Goal: Answer question/provide support: Share knowledge or assist other users

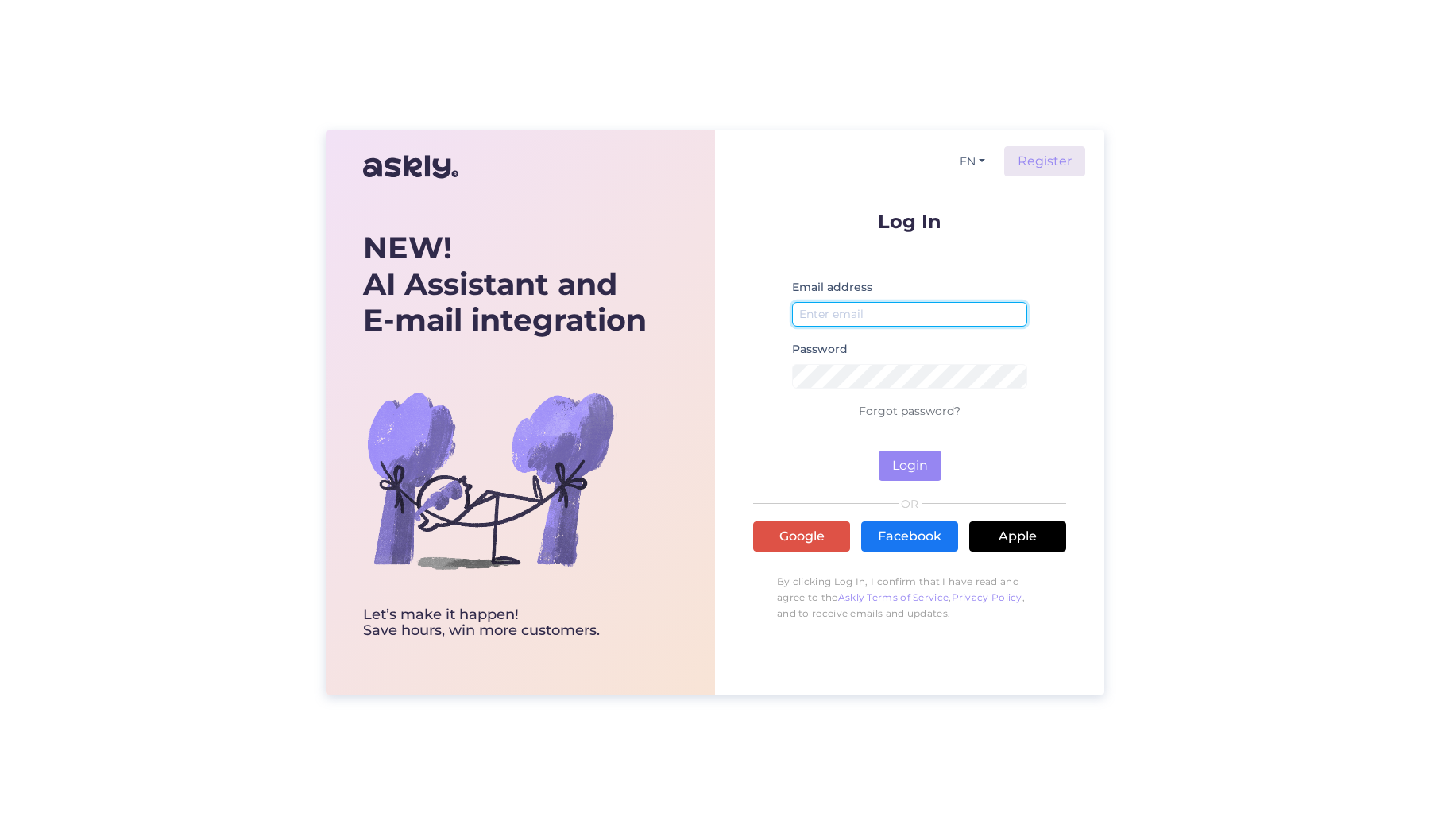
click at [836, 317] on input "email" at bounding box center [909, 314] width 235 height 25
type input "[EMAIL_ADDRESS][DOMAIN_NAME]"
click at [906, 462] on button "Login" at bounding box center [910, 465] width 63 height 30
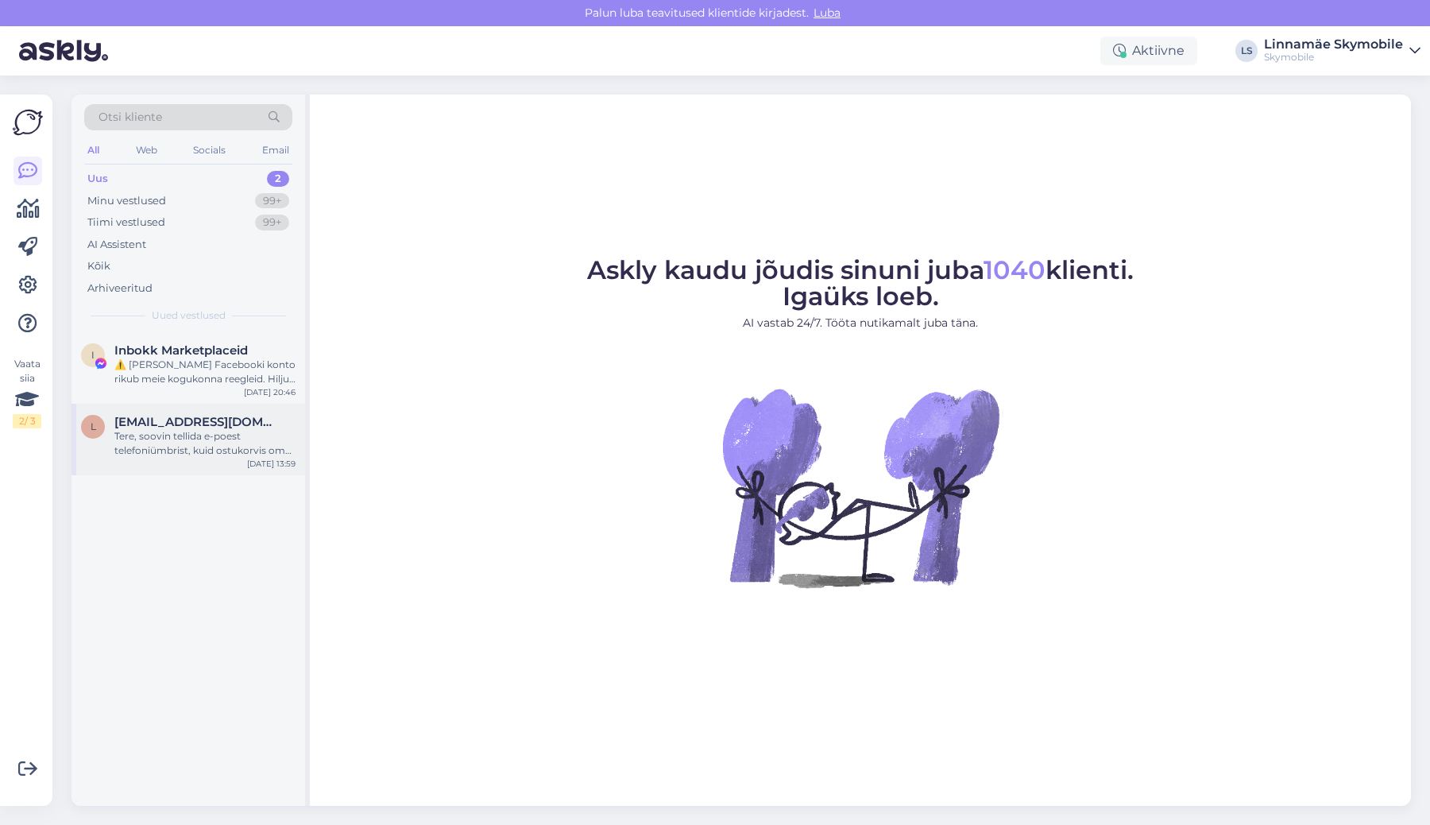
click at [172, 441] on div "Tere, soovin tellida e-poest telefoniümbrist, kuid ostukorvis oma andmeid sises…" at bounding box center [204, 443] width 181 height 29
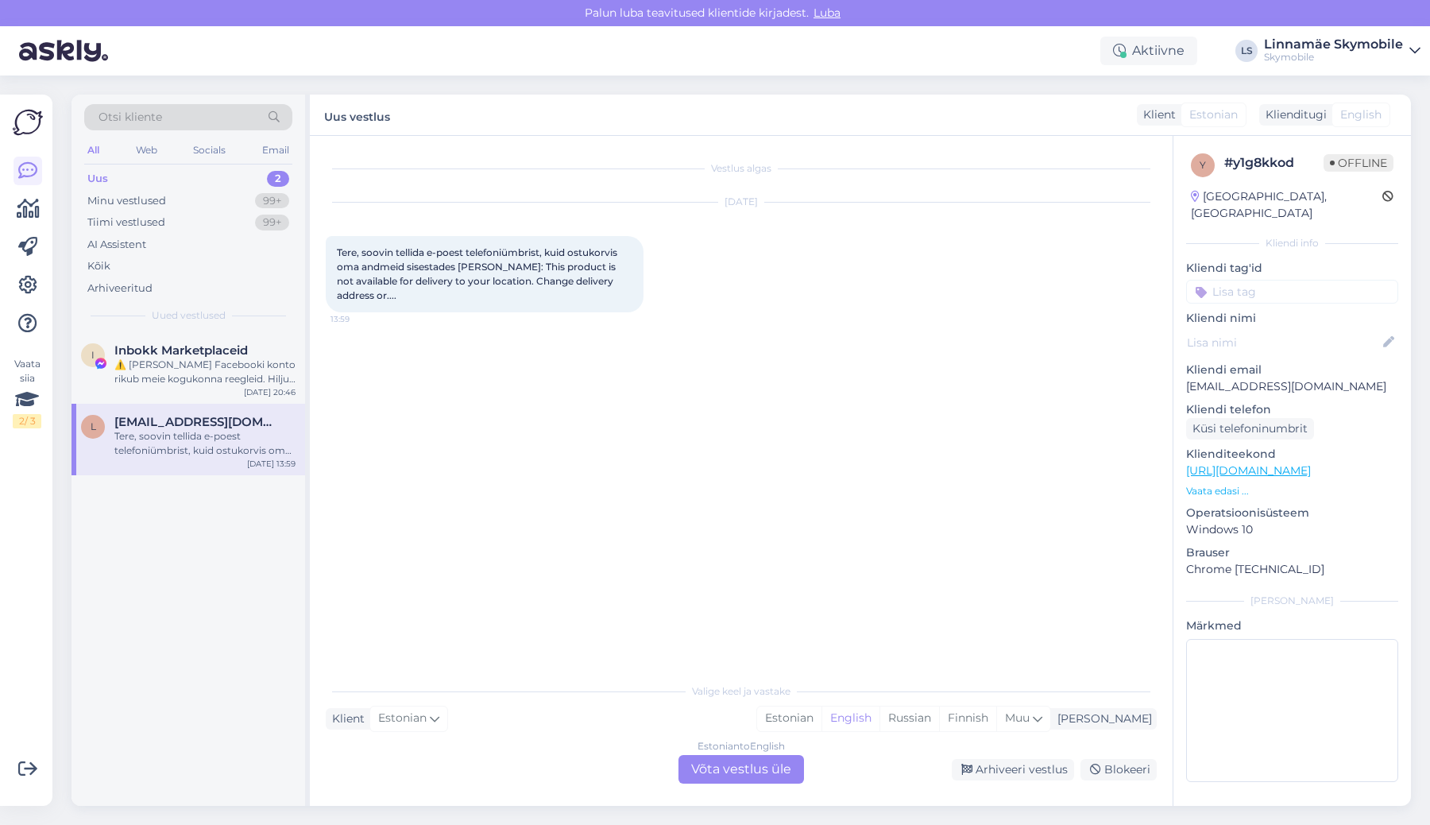
click at [743, 778] on div "Estonian to English Võta vestlus üle" at bounding box center [741, 769] width 126 height 29
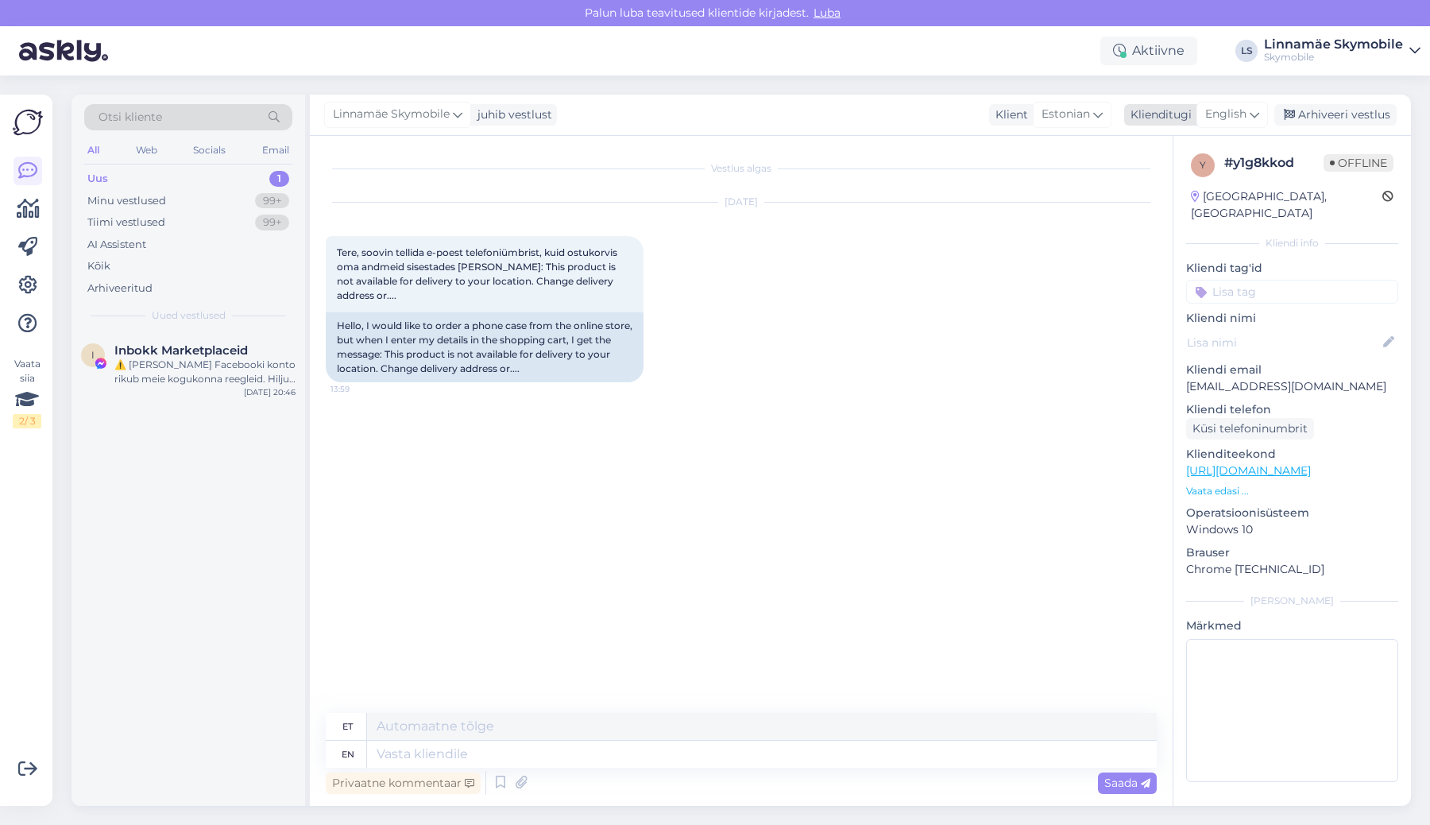
click at [1234, 124] on div "English" at bounding box center [1231, 114] width 71 height 25
type input "est"
click at [1151, 183] on link "Estonian" at bounding box center [1196, 184] width 175 height 25
click at [589, 745] on textarea at bounding box center [741, 750] width 831 height 33
type textarea "Tere! Aitäh jägatud info eest! Kas saate palun täpsustada, [PERSON_NAME] soovik…"
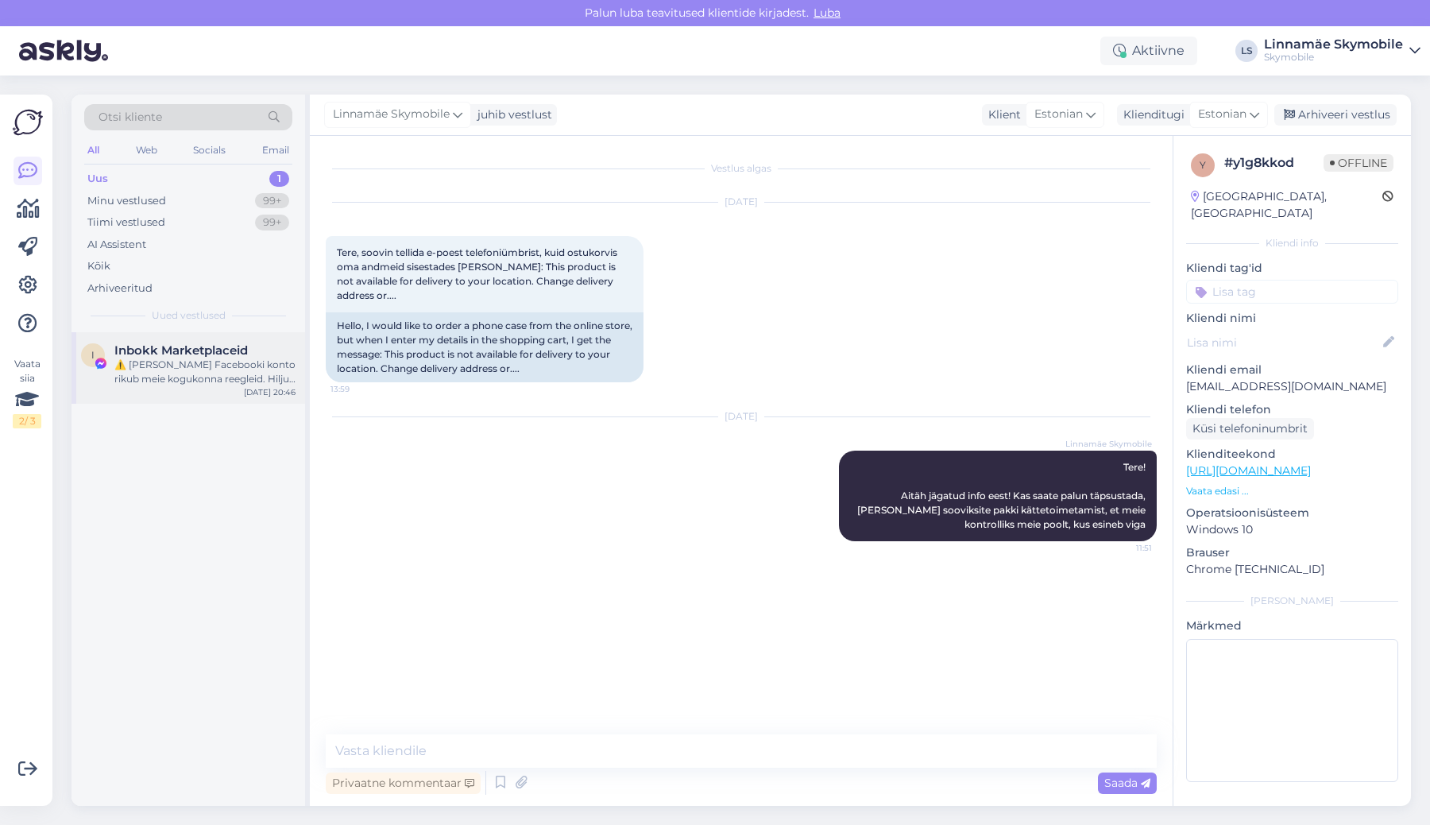
click at [230, 378] on div "⚠️ [PERSON_NAME] Facebooki konto rikub meie kogukonna reegleid. Hiljuti on meie…" at bounding box center [204, 371] width 181 height 29
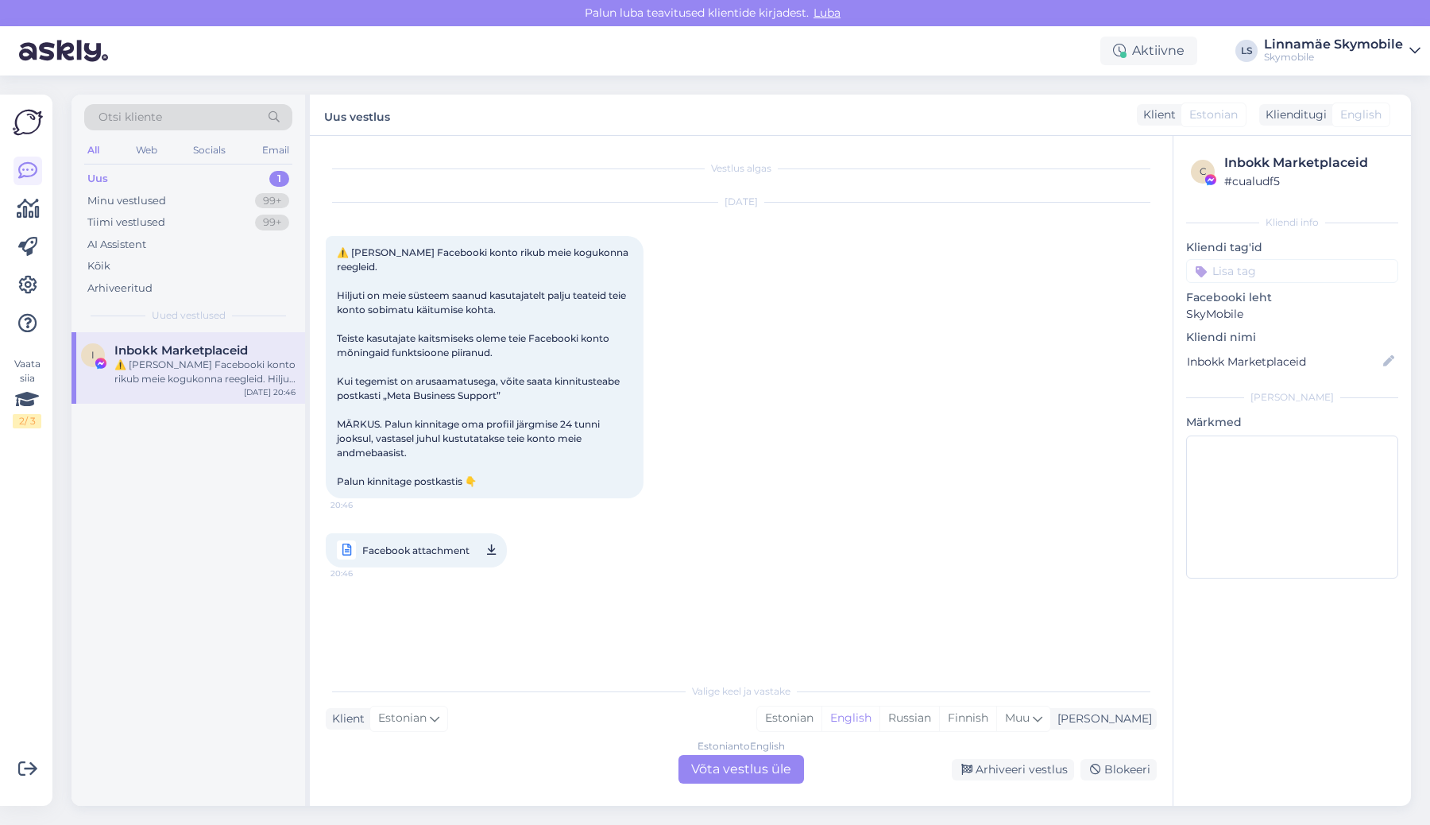
click at [1223, 276] on input at bounding box center [1292, 271] width 212 height 24
click at [1273, 373] on span "Facebook SKY" at bounding box center [1278, 370] width 68 height 10
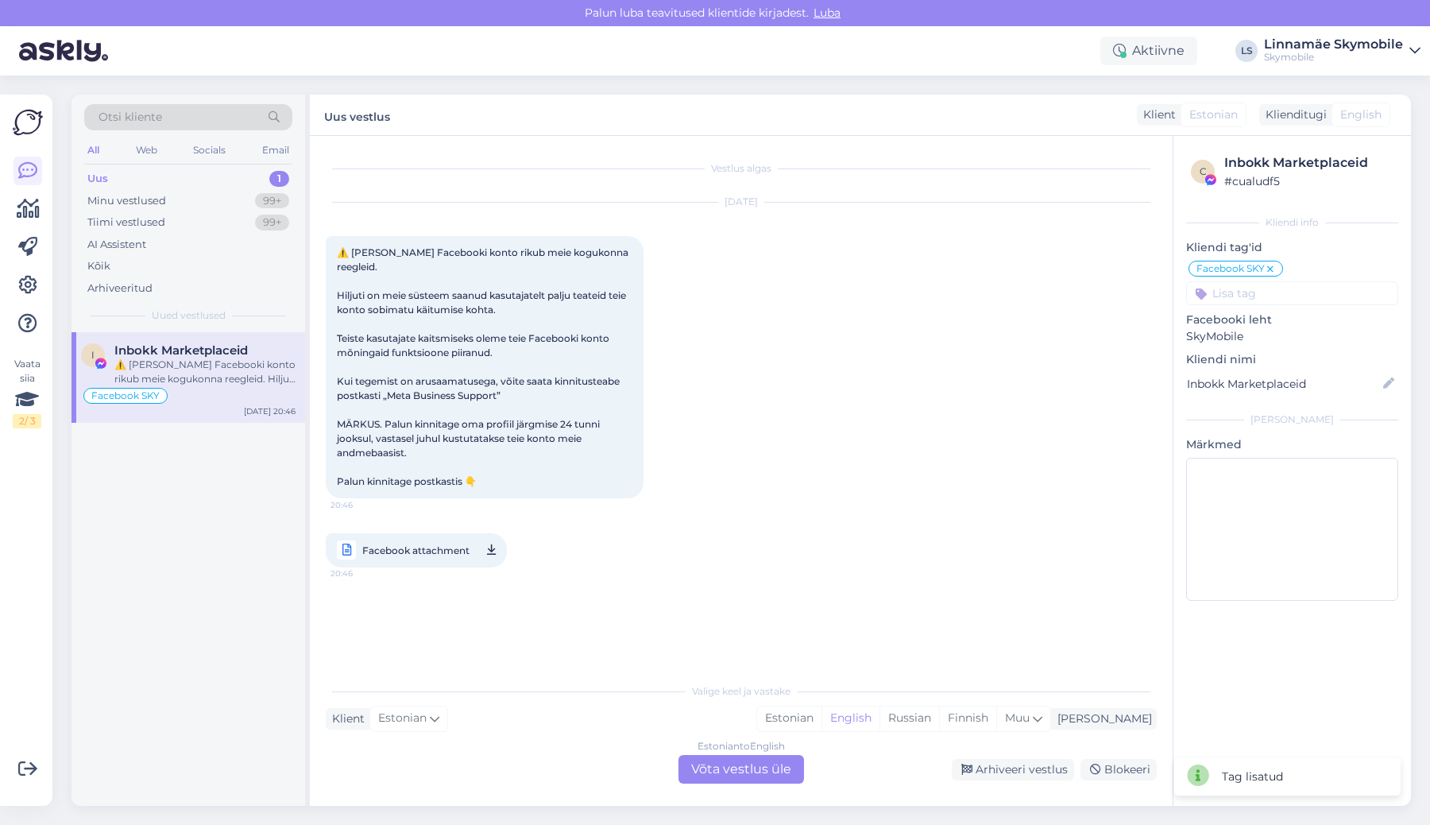
click at [742, 770] on div "Estonian to English Võta vestlus üle" at bounding box center [741, 769] width 126 height 29
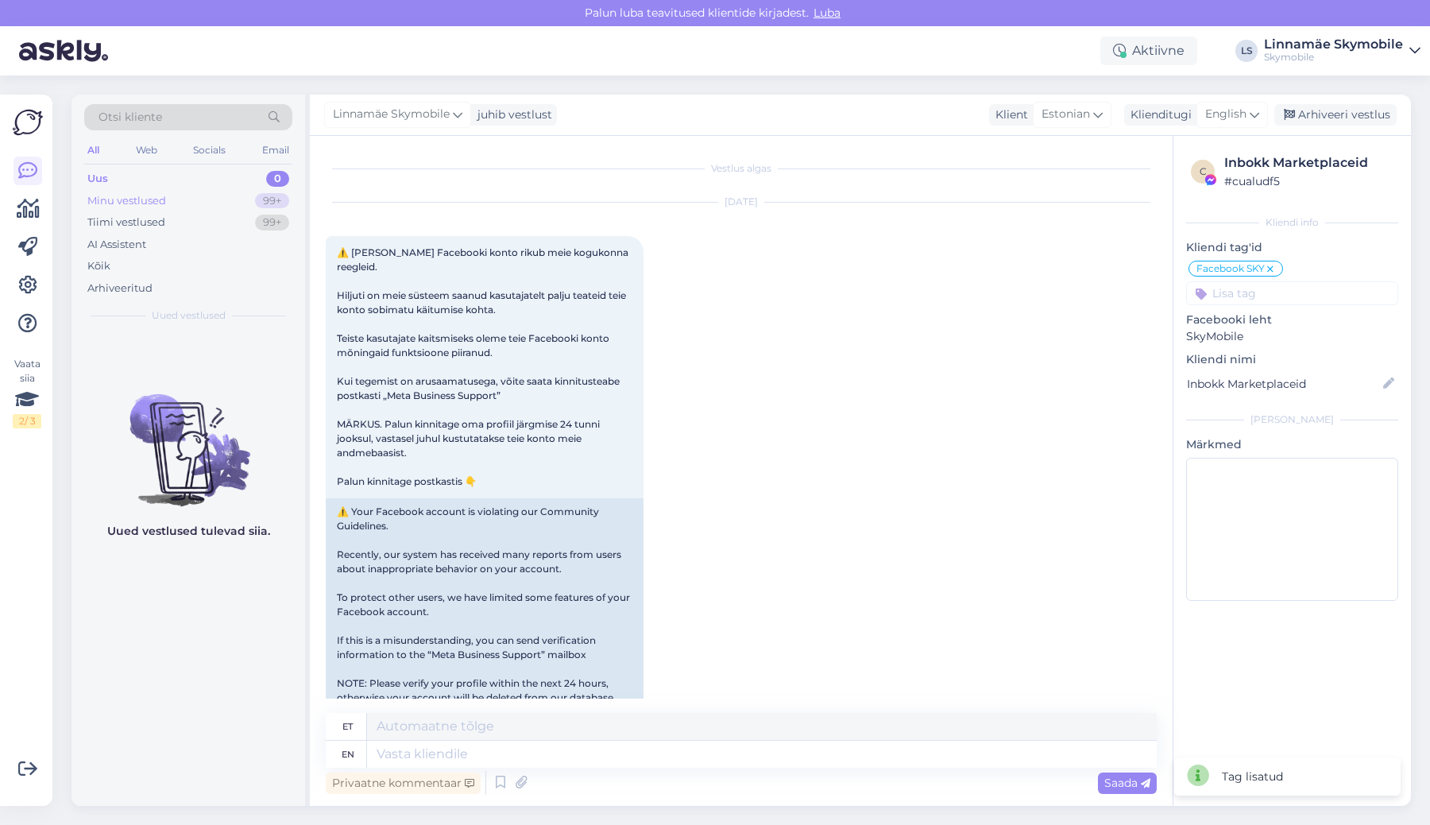
click at [109, 199] on div "Minu vestlused" at bounding box center [126, 201] width 79 height 16
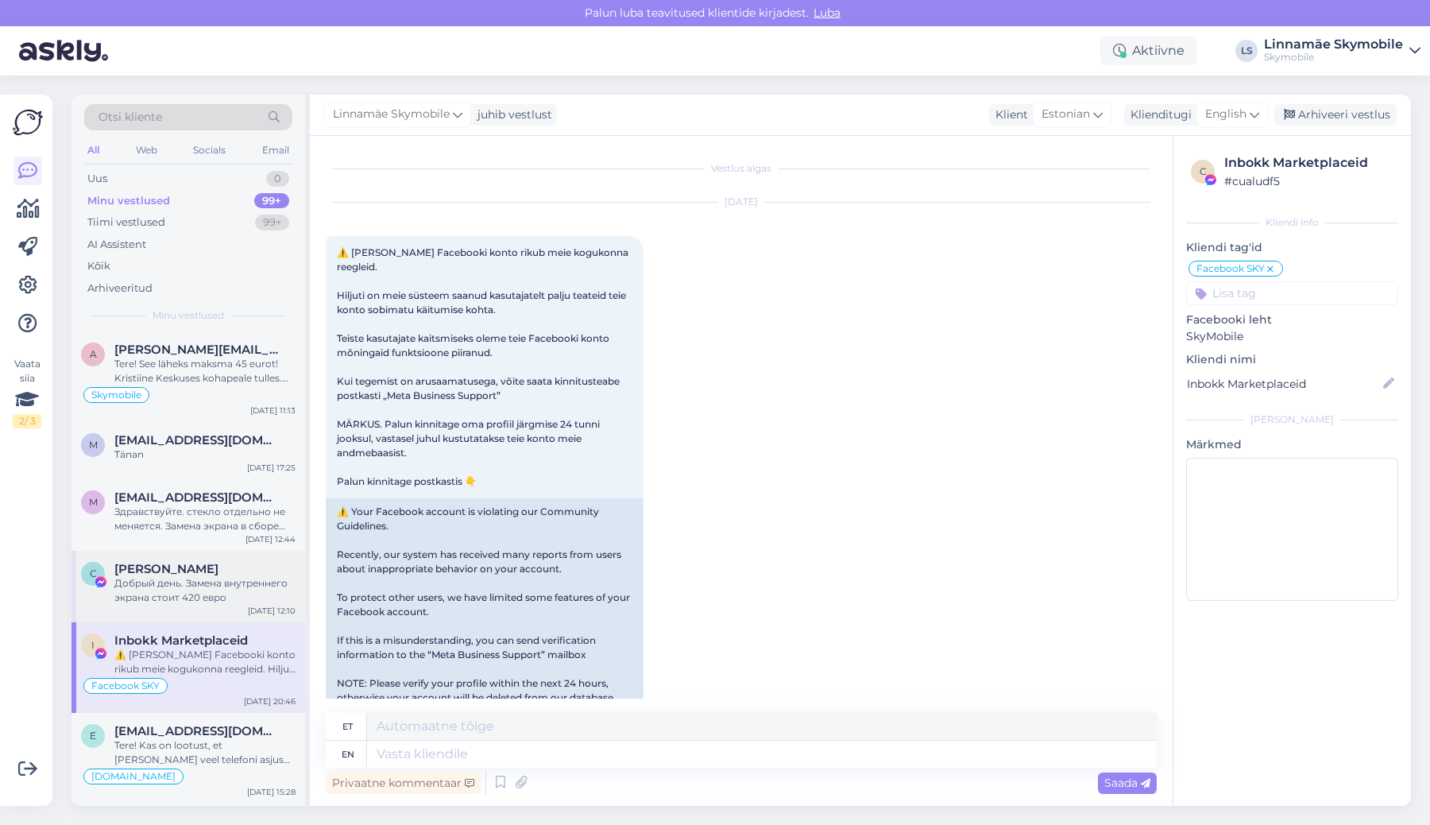
scroll to position [65, 0]
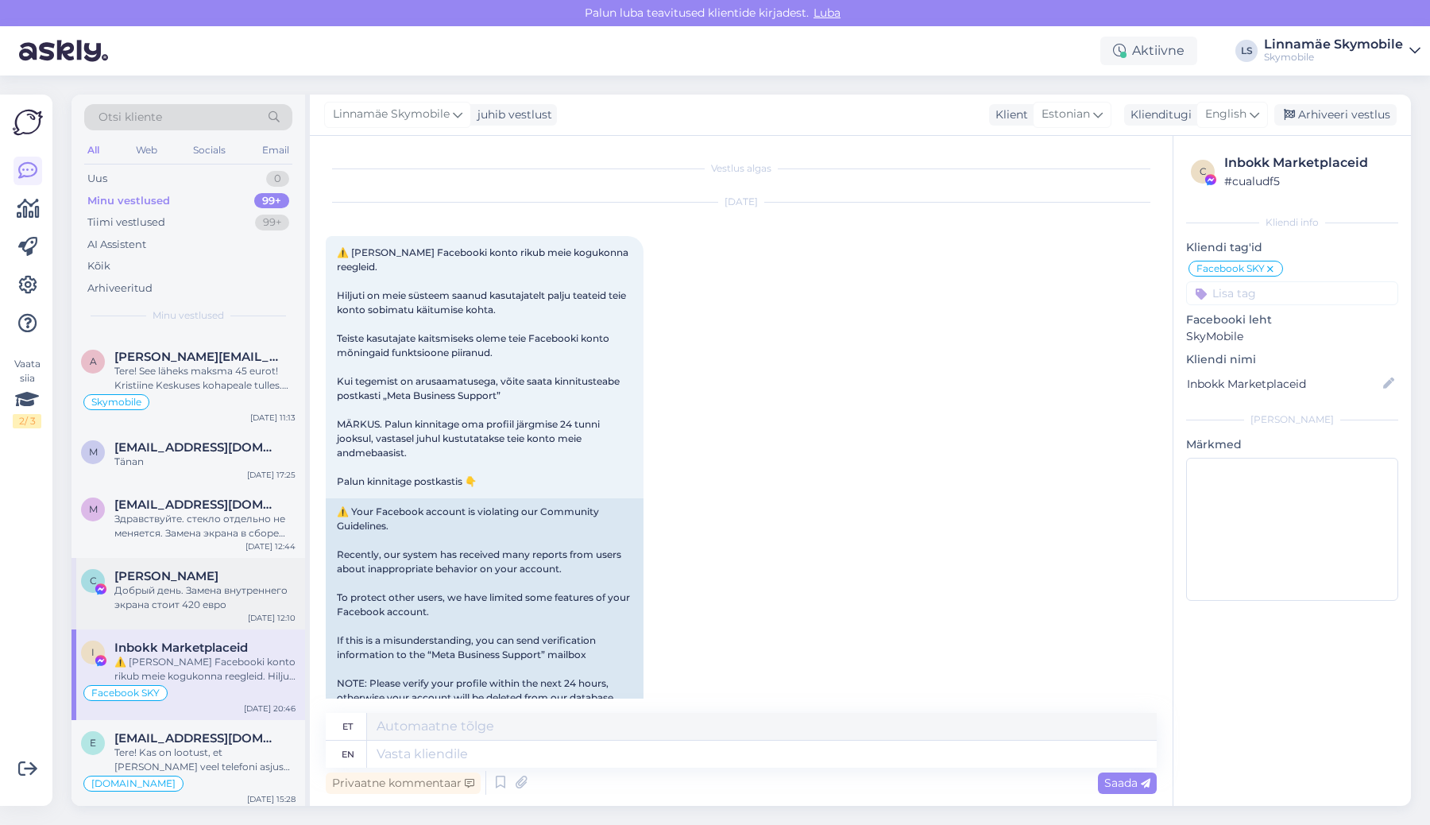
click at [189, 594] on div "Добрый день. Замена внутреннего экрана стоит 420 евро" at bounding box center [204, 597] width 181 height 29
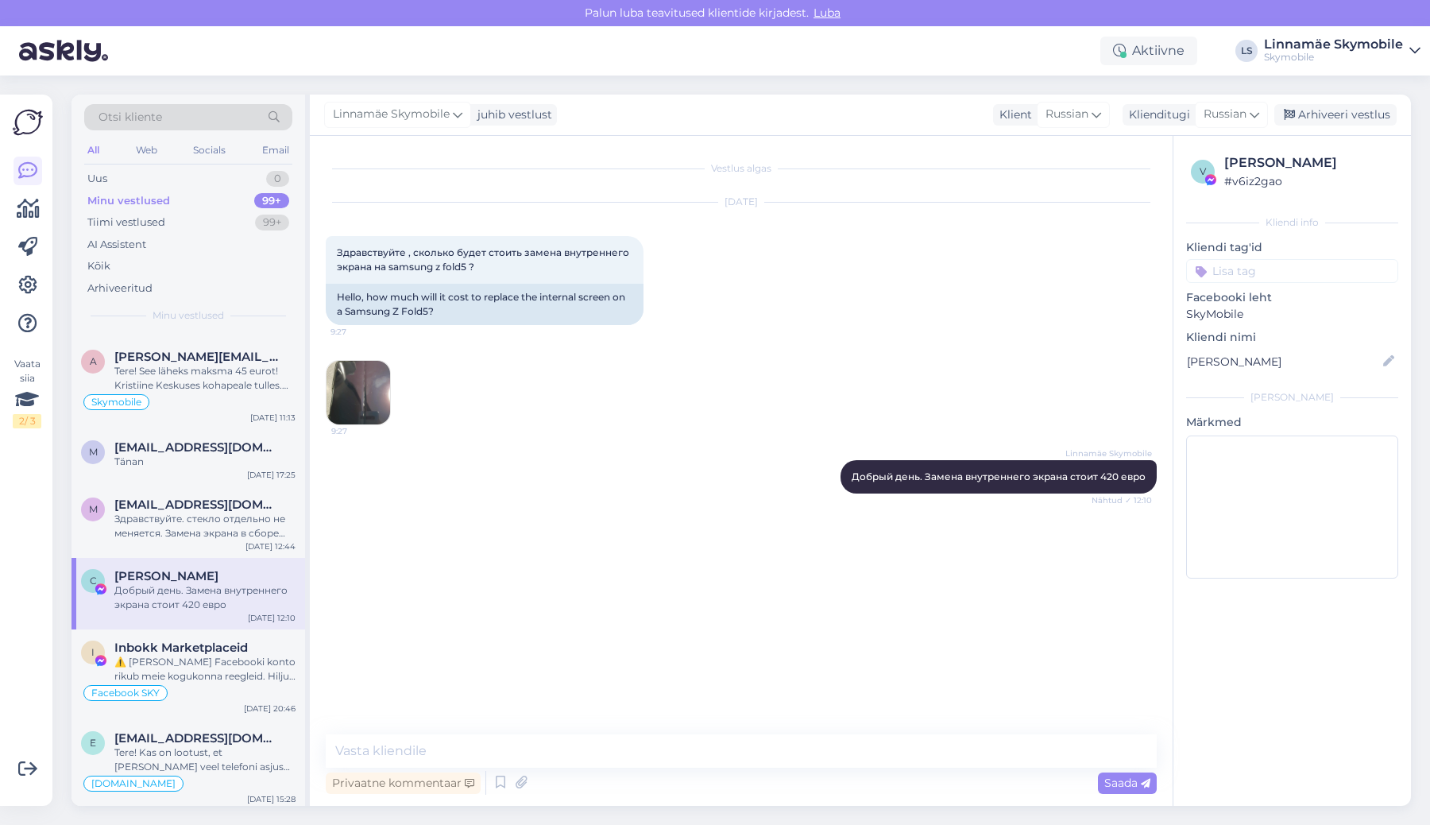
click at [1307, 272] on input at bounding box center [1292, 271] width 212 height 24
click at [1269, 370] on span "Facebook SKY" at bounding box center [1278, 370] width 68 height 10
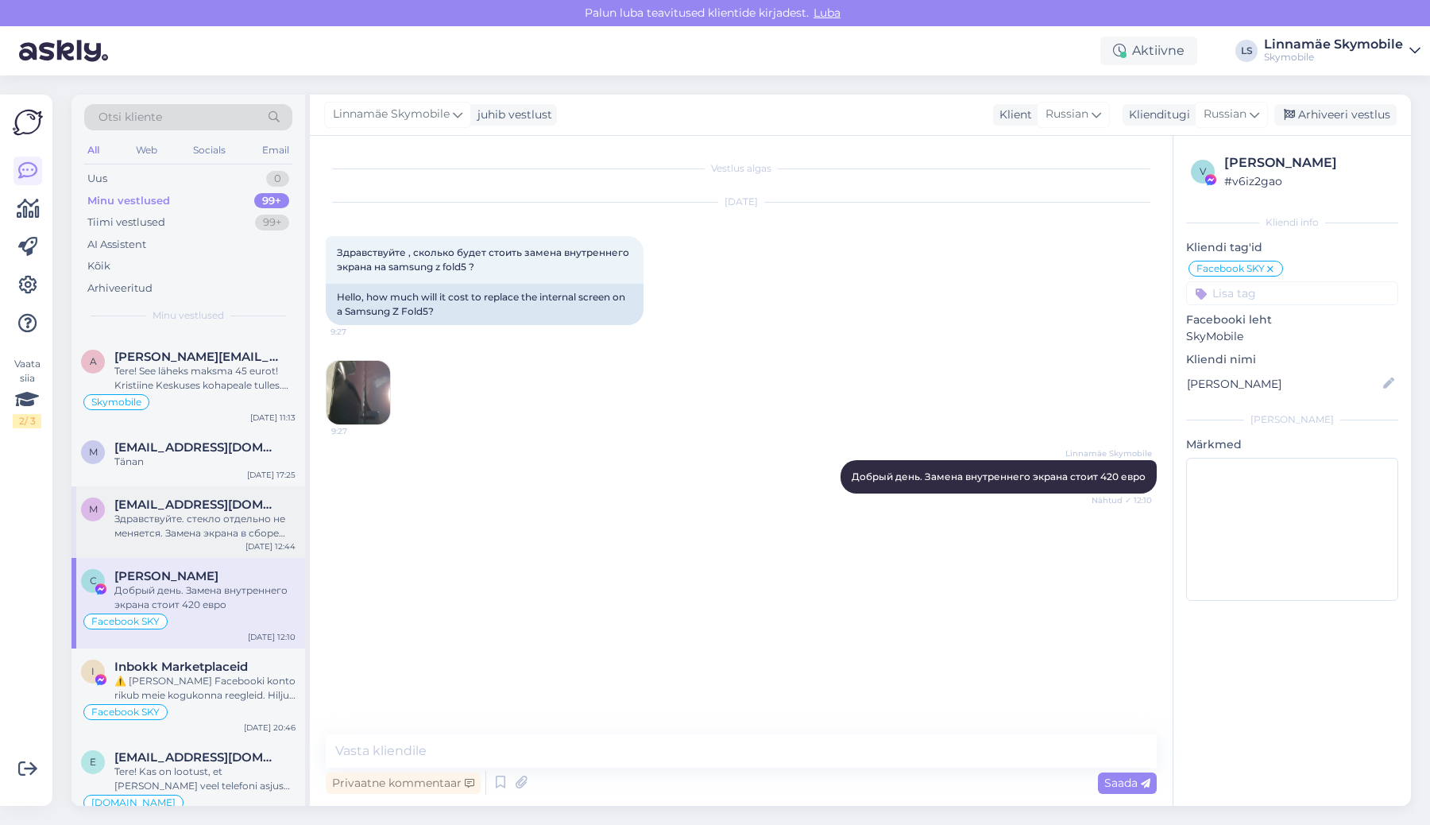
click at [170, 502] on span "[EMAIL_ADDRESS][DOMAIN_NAME]" at bounding box center [196, 504] width 165 height 14
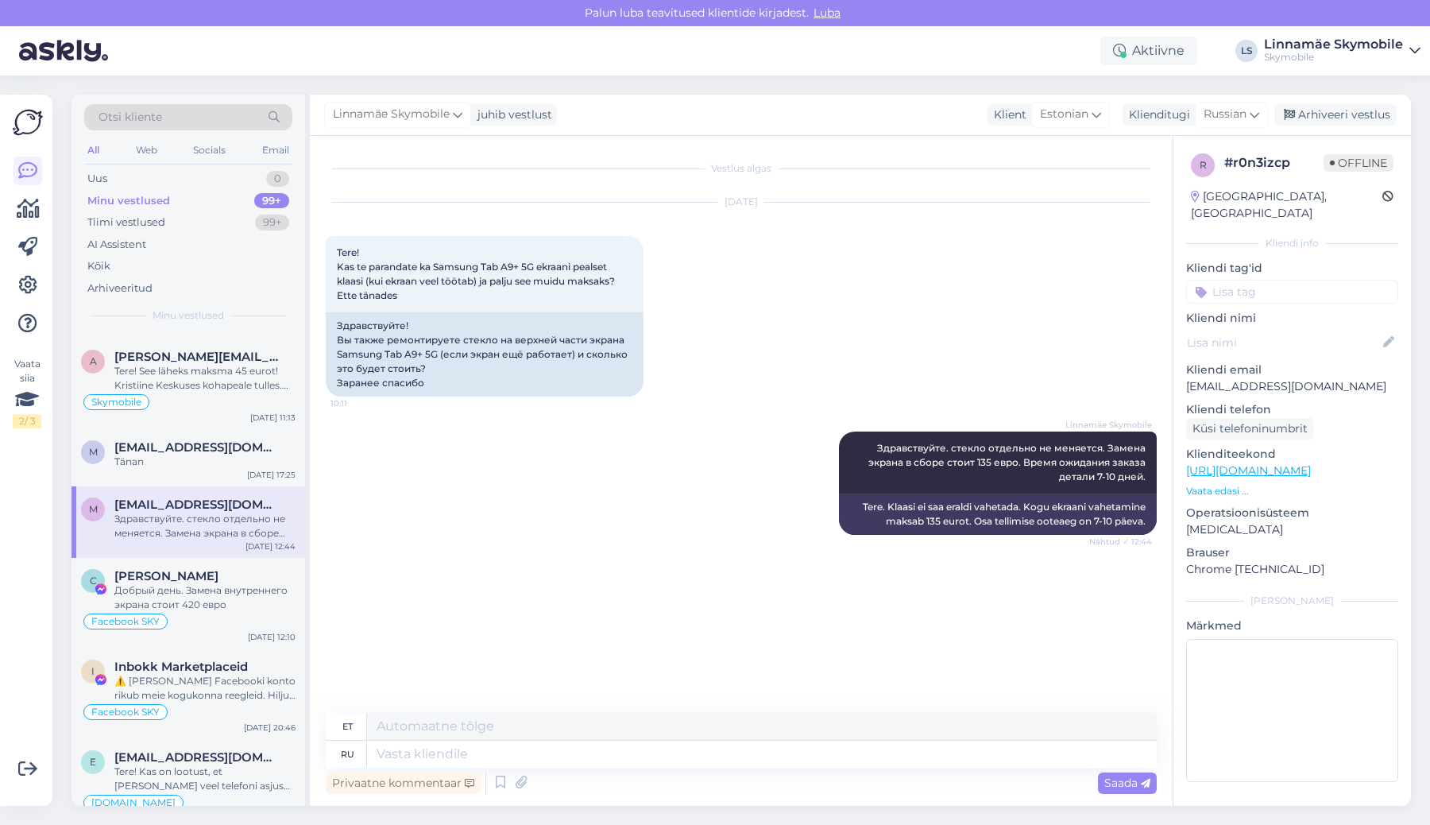
click at [1292, 280] on input at bounding box center [1292, 292] width 212 height 24
click at [1272, 367] on span "Skymobile" at bounding box center [1247, 372] width 50 height 10
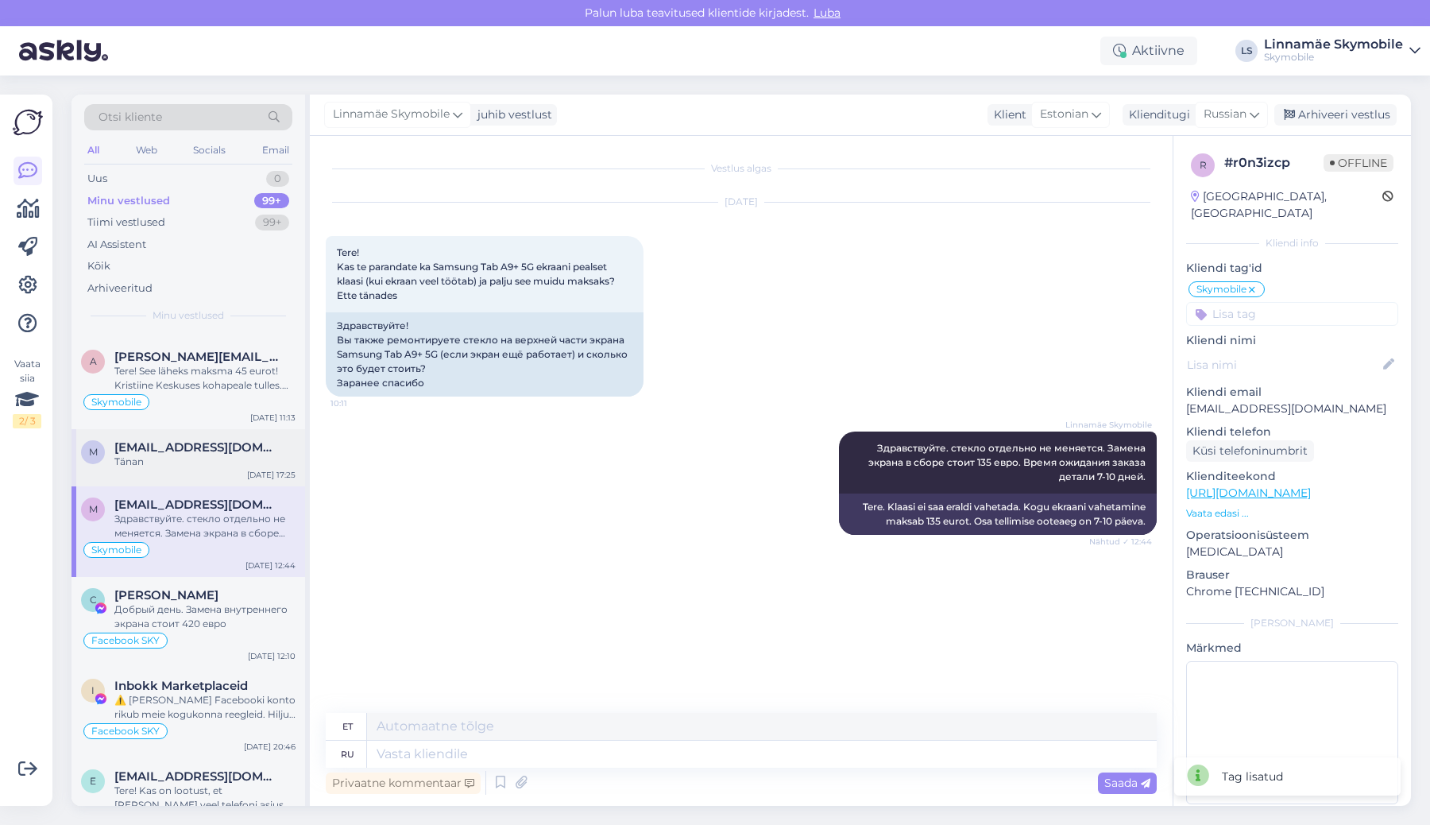
click at [203, 474] on div "m [PERSON_NAME][EMAIL_ADDRESS][DOMAIN_NAME] Tänan [DATE] 17:25" at bounding box center [188, 457] width 234 height 57
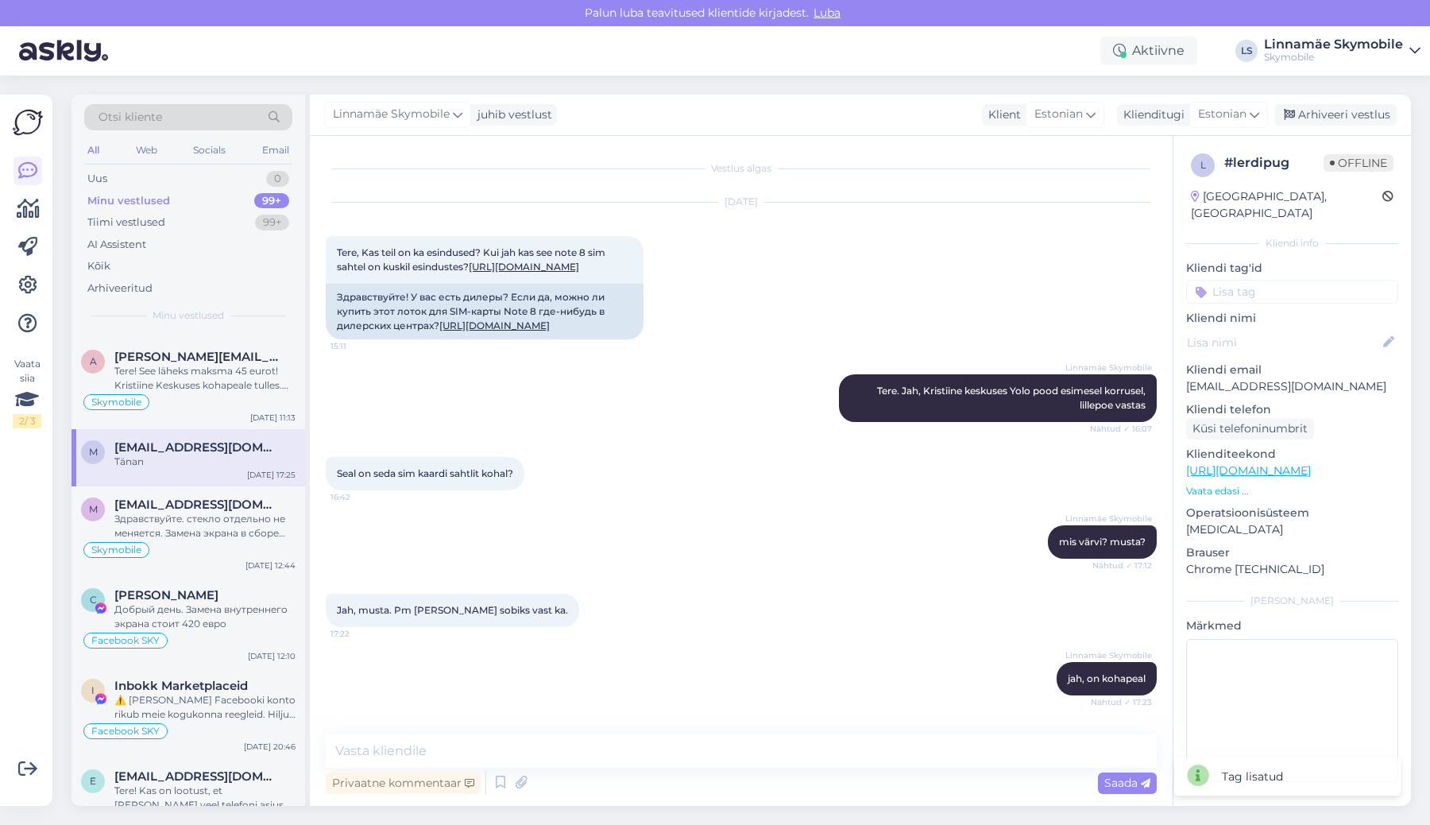
scroll to position [104, 0]
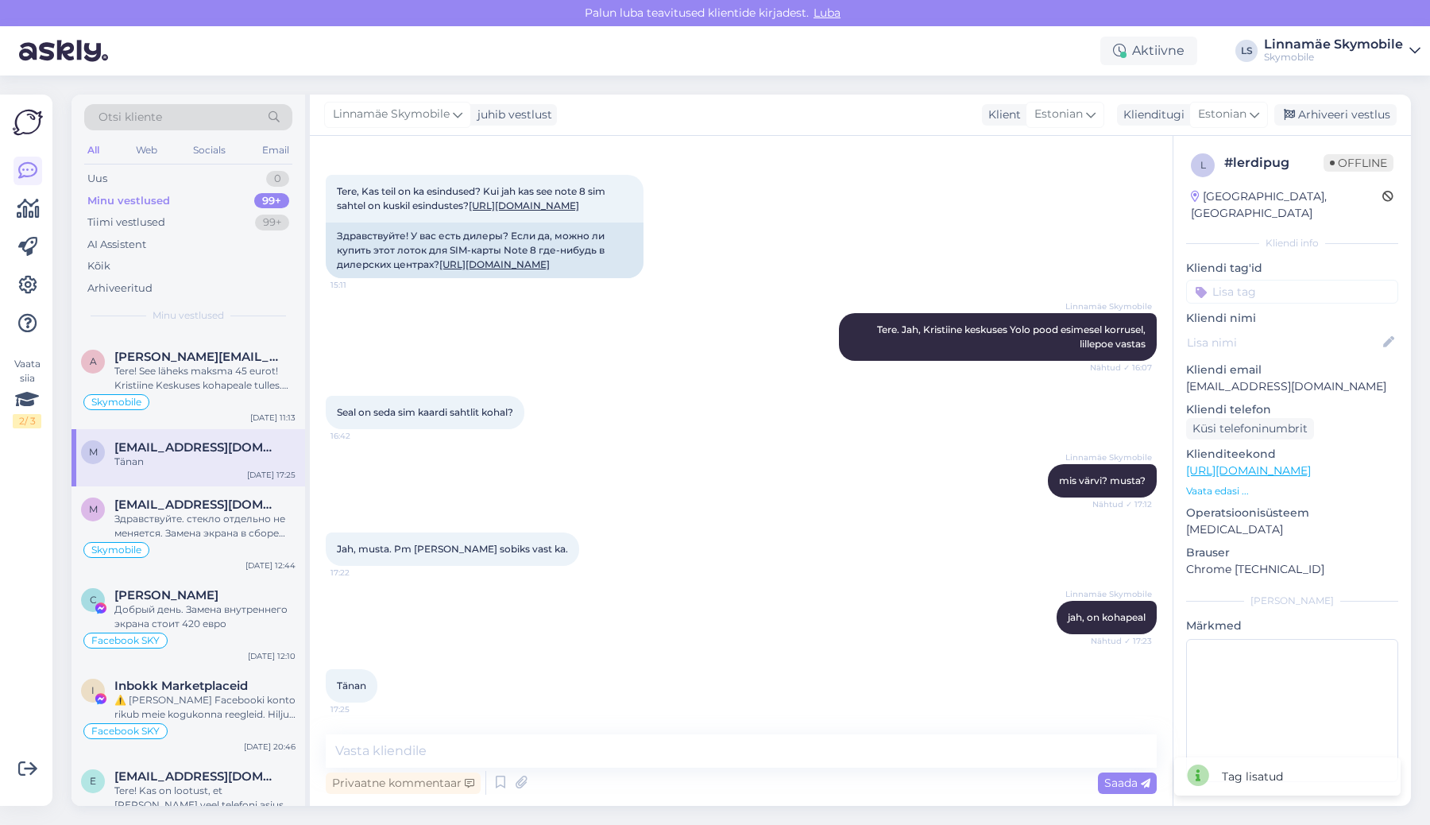
click at [1241, 261] on div "Kliendi tag'id [DOMAIN_NAME] [DOMAIN_NAME] Telefonikaaned Skymobile Instagram S…" at bounding box center [1292, 282] width 212 height 44
click at [1241, 280] on input at bounding box center [1292, 292] width 212 height 24
click at [1257, 329] on span "[DOMAIN_NAME]" at bounding box center [1292, 334] width 84 height 10
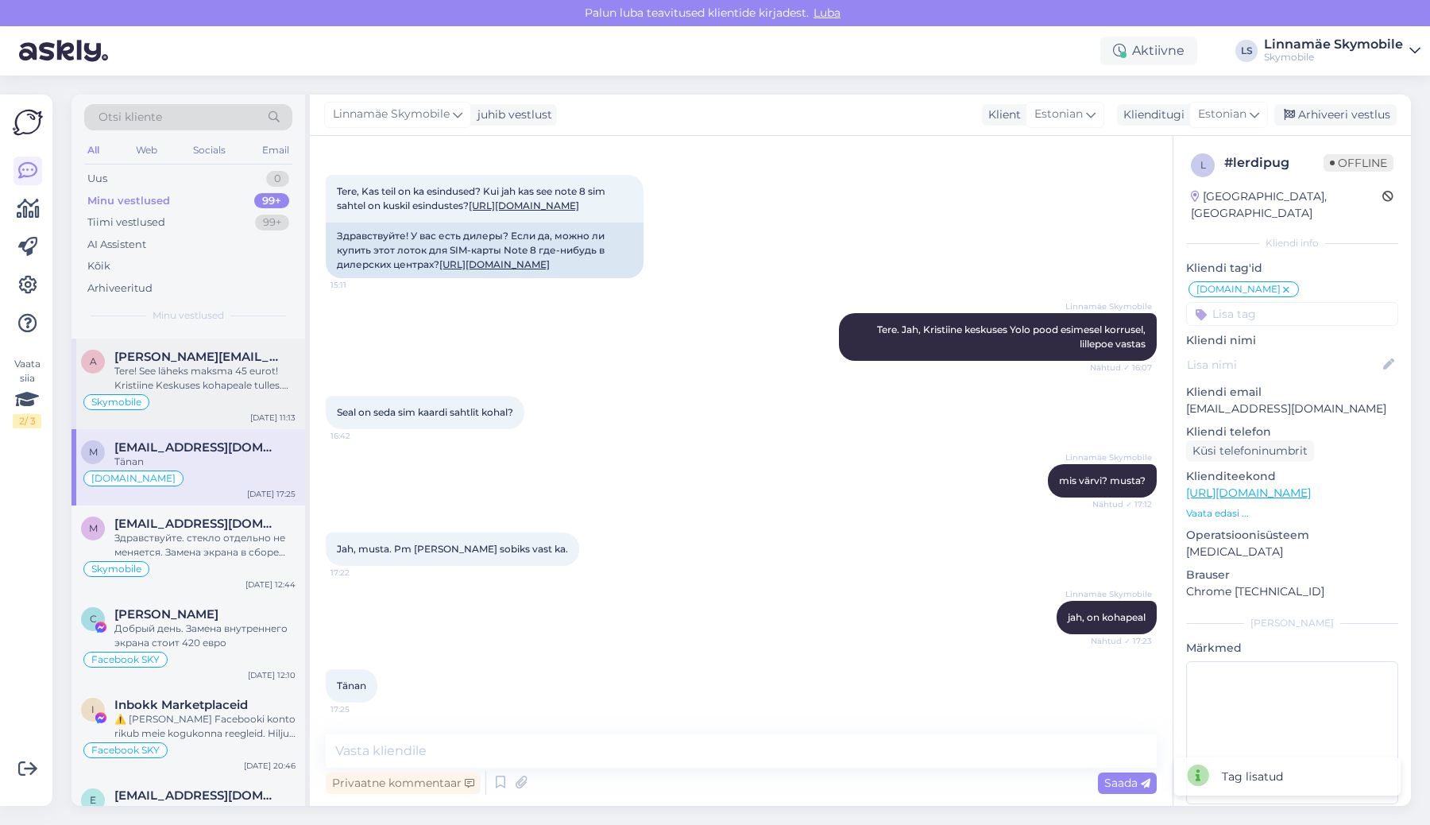
click at [182, 395] on div "Skymobile" at bounding box center [188, 401] width 214 height 19
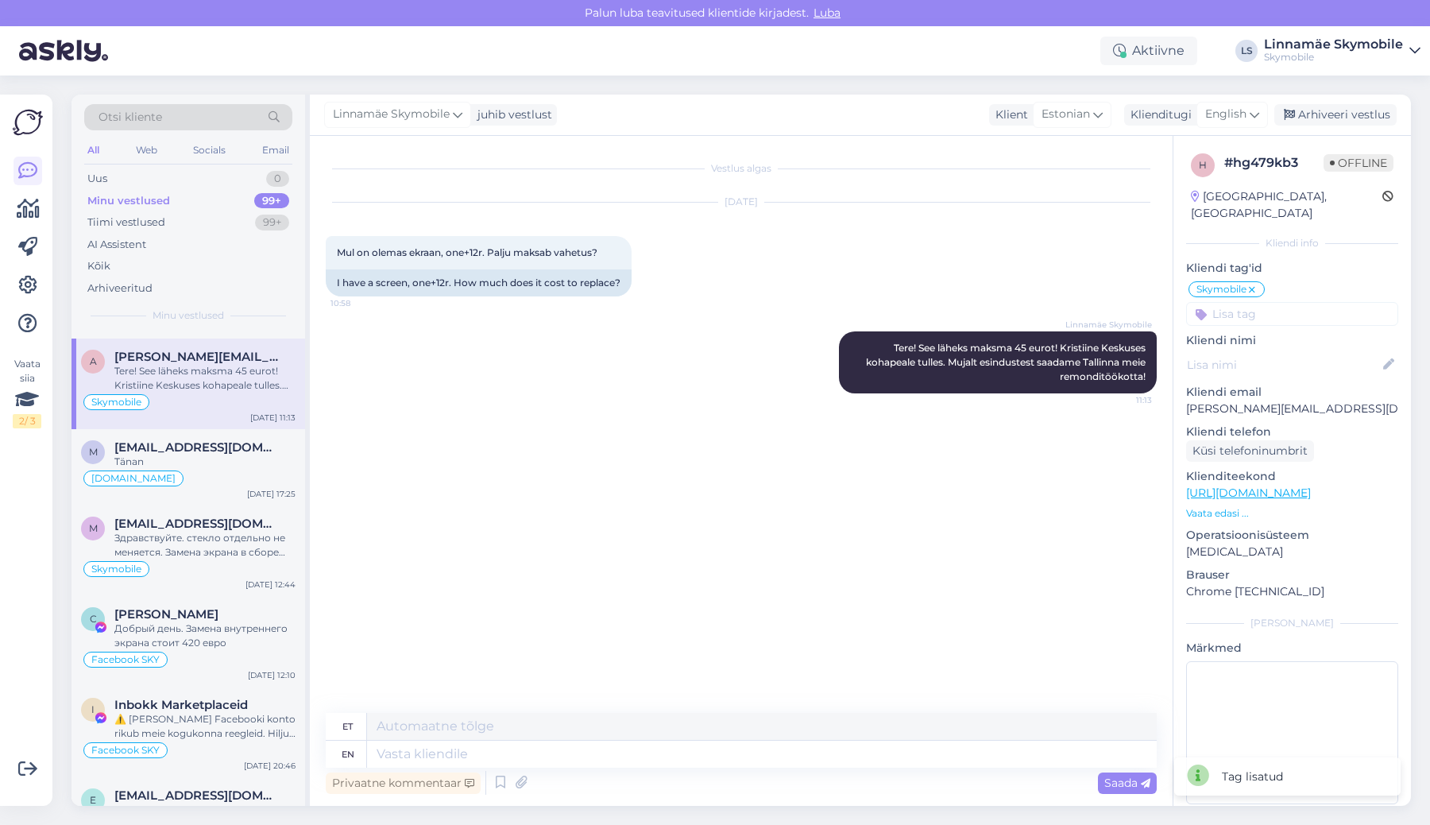
scroll to position [0, 0]
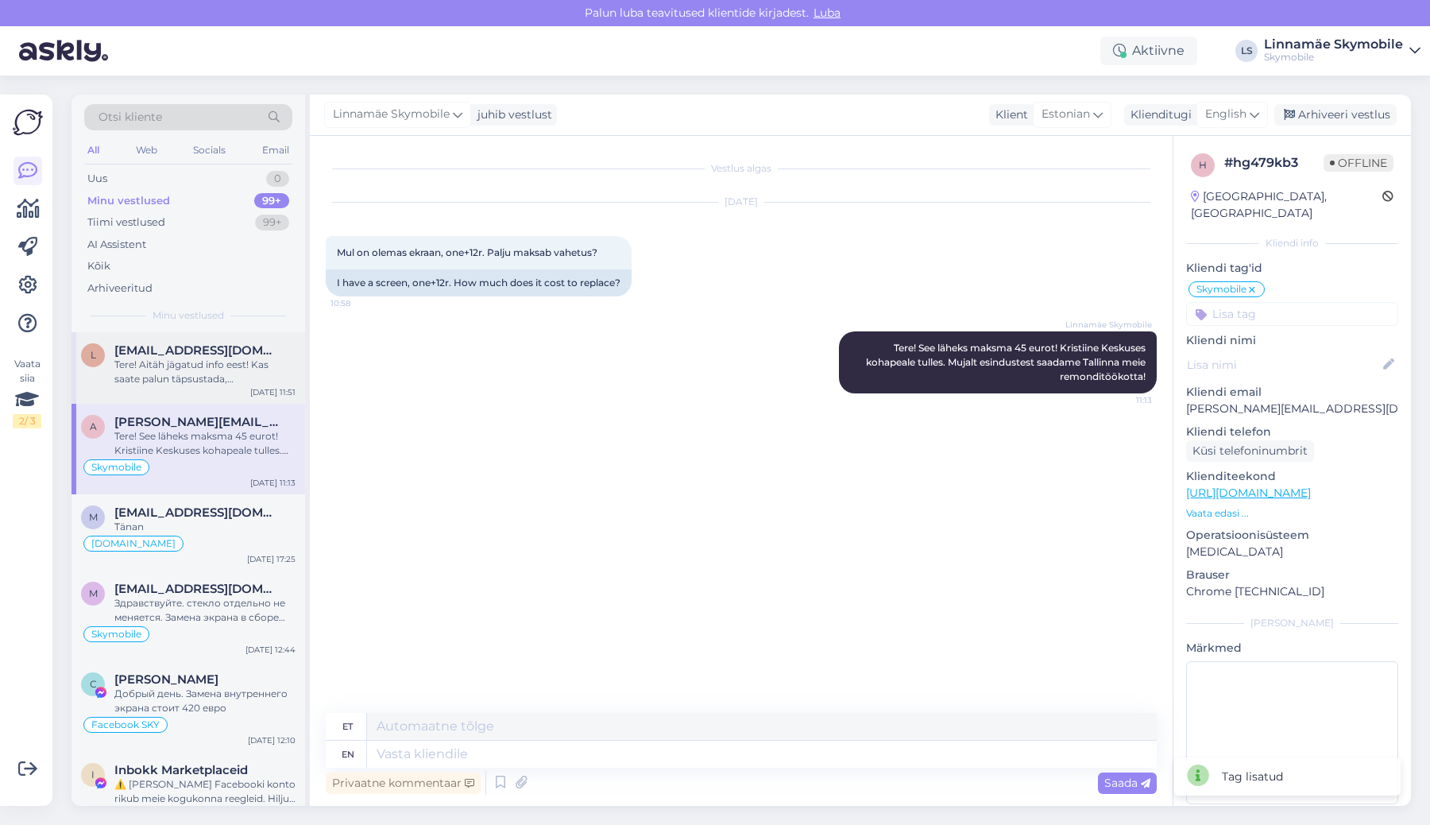
click at [171, 366] on div "Tere! Aitäh jägatud info eest! Kas saate palun täpsustada, [PERSON_NAME] soovik…" at bounding box center [204, 371] width 181 height 29
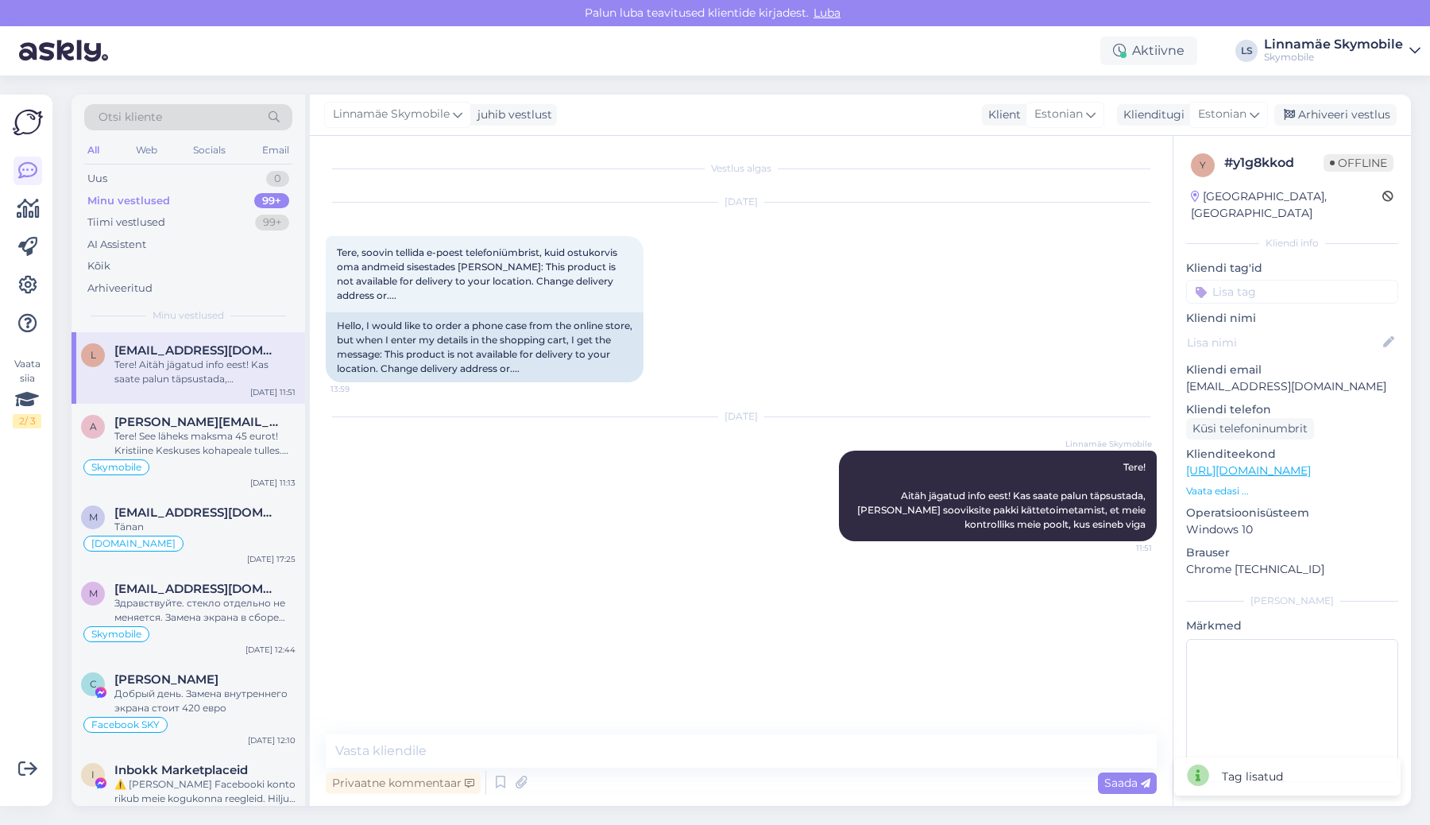
click at [1256, 280] on input at bounding box center [1292, 292] width 212 height 24
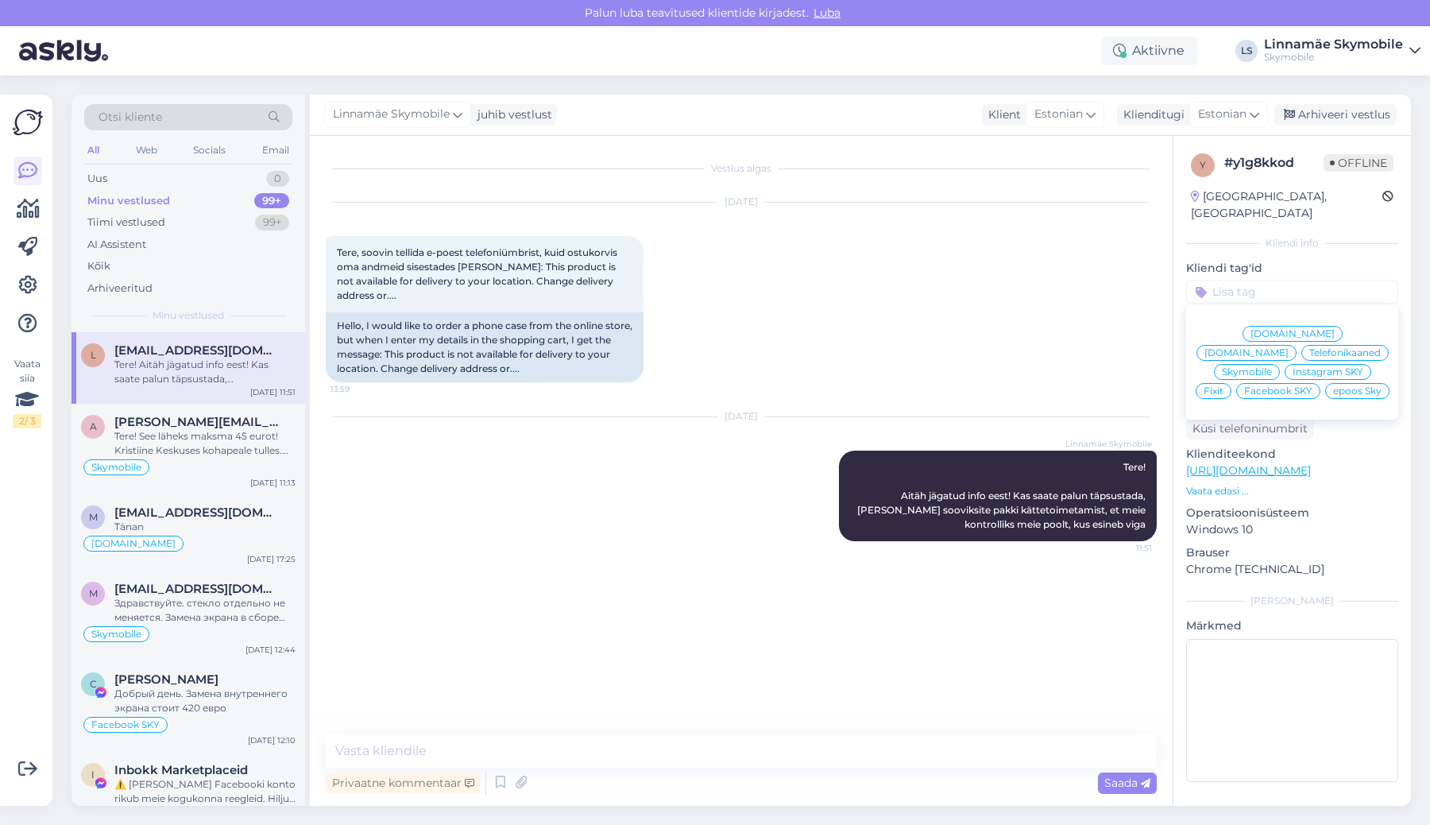
click at [1272, 367] on span "Skymobile" at bounding box center [1247, 372] width 50 height 10
